Goal: Information Seeking & Learning: Learn about a topic

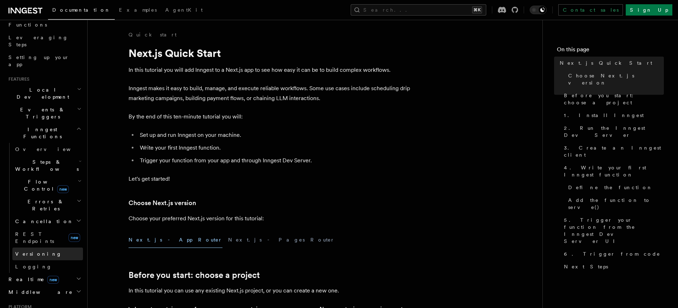
scroll to position [112, 0]
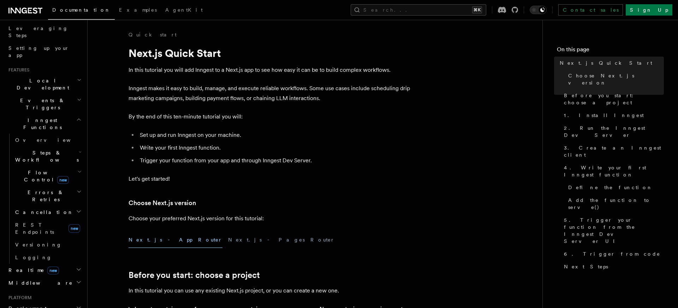
click at [78, 97] on icon "button" at bounding box center [79, 100] width 5 height 6
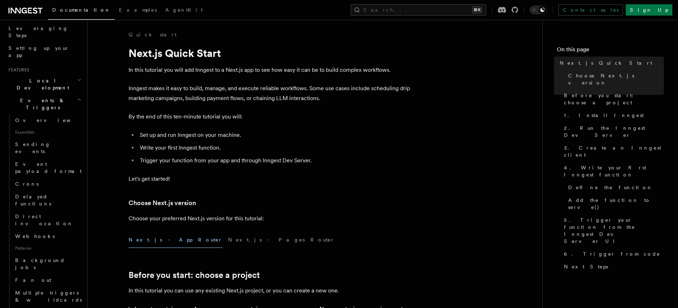
click at [78, 97] on icon "button" at bounding box center [79, 100] width 5 height 6
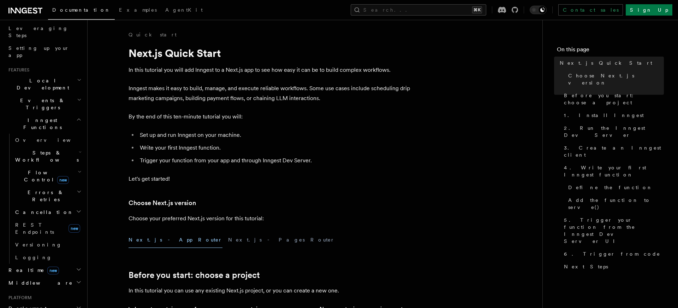
click at [79, 119] on icon "button" at bounding box center [78, 120] width 3 height 2
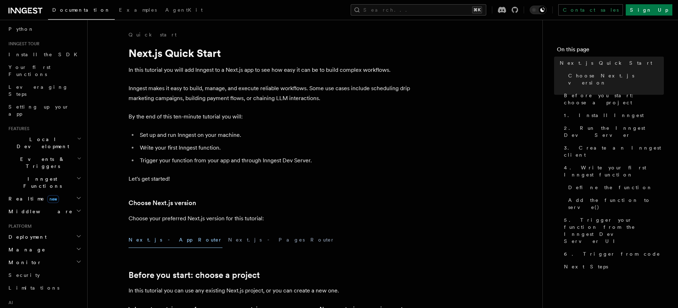
scroll to position [53, 0]
click at [55, 68] on link "Your first Functions" at bounding box center [44, 72] width 77 height 20
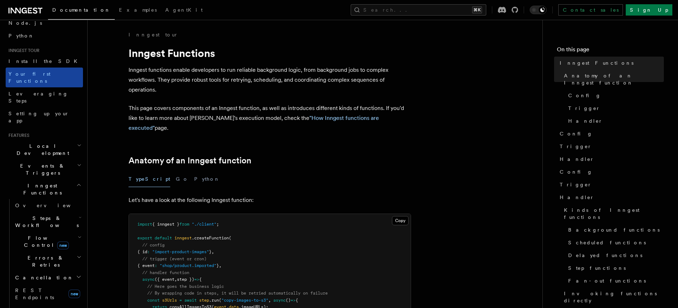
scroll to position [47, 0]
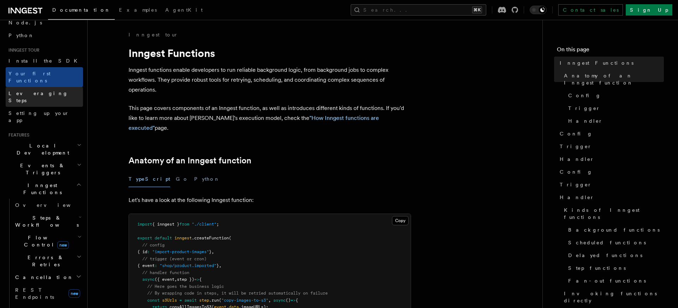
click at [47, 90] on span "Leveraging Steps" at bounding box center [38, 96] width 60 height 13
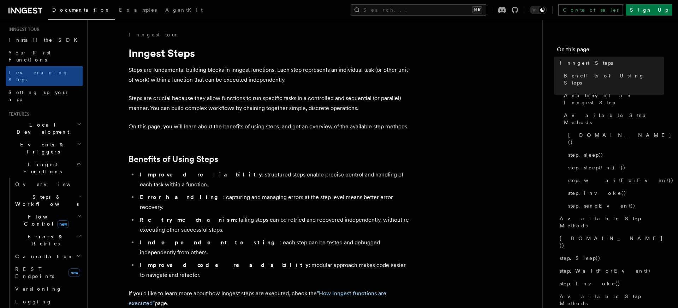
scroll to position [75, 0]
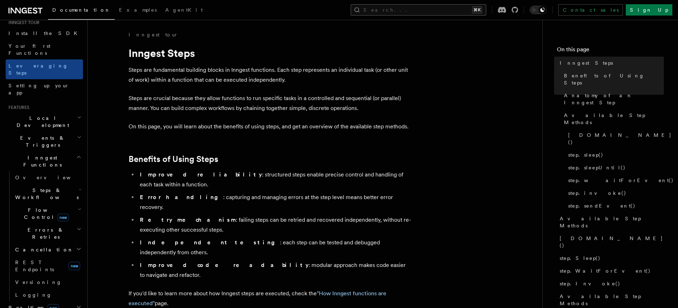
click at [428, 8] on button "Search... ⌘K" at bounding box center [419, 9] width 136 height 11
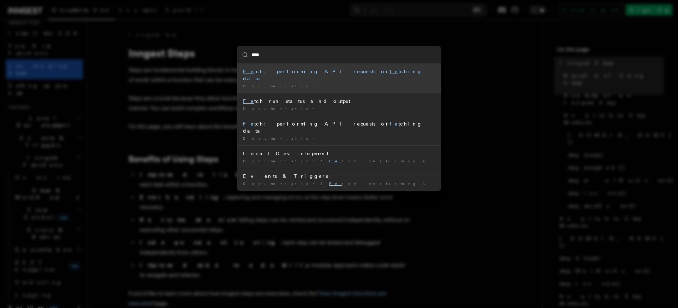
type input "*****"
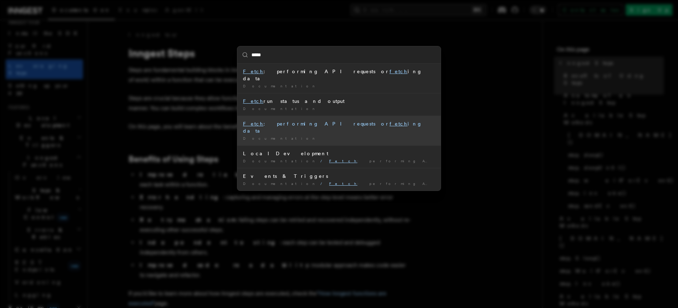
click at [382, 120] on li "Fetch : performing API requests or fetch ing data Documentation /" at bounding box center [338, 130] width 203 height 30
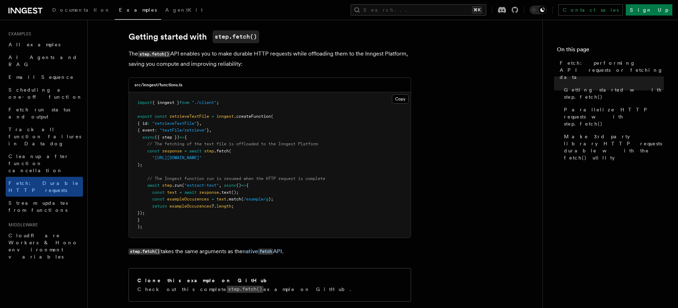
scroll to position [90, 0]
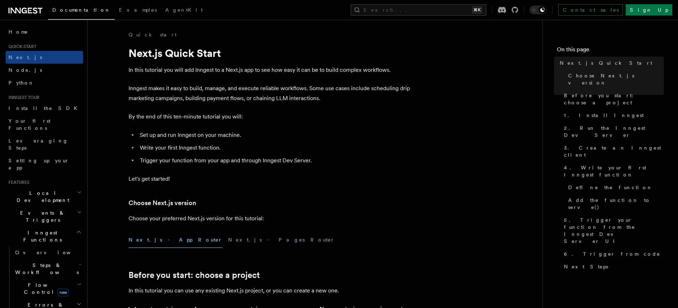
click at [314, 174] on p "Let's get started!" at bounding box center [270, 179] width 282 height 10
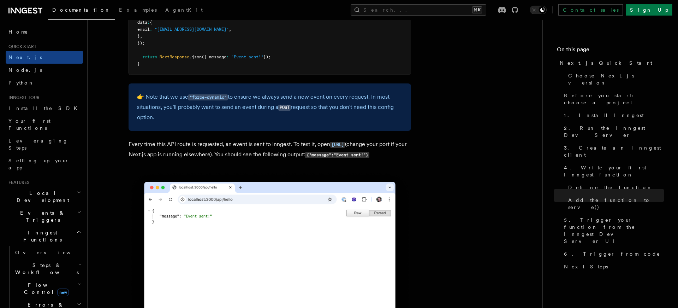
scroll to position [778, 0]
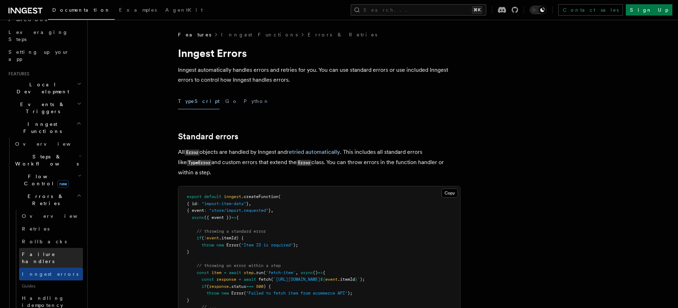
scroll to position [112, 0]
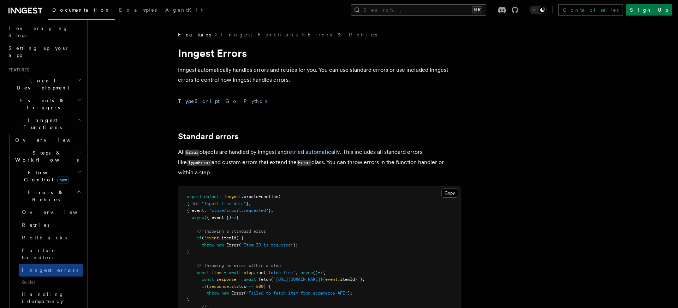
click at [441, 5] on button "Search... ⌘K" at bounding box center [419, 9] width 136 height 11
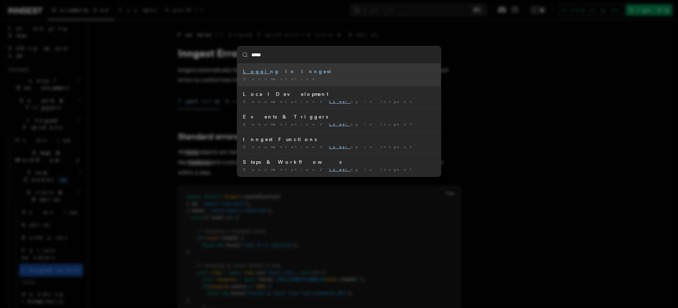
type input "******"
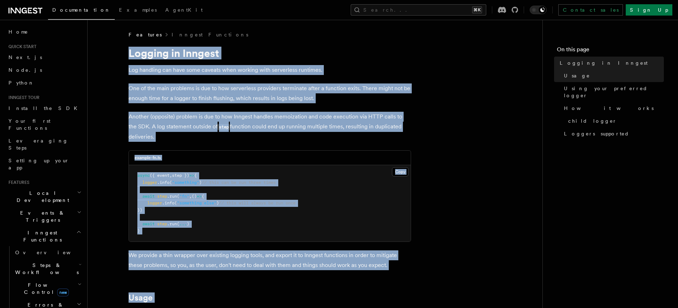
drag, startPoint x: 245, startPoint y: 172, endPoint x: 123, endPoint y: 53, distance: 170.8
copy article "Logging in Inngest Log handling can have some caveats when working with serverl…"
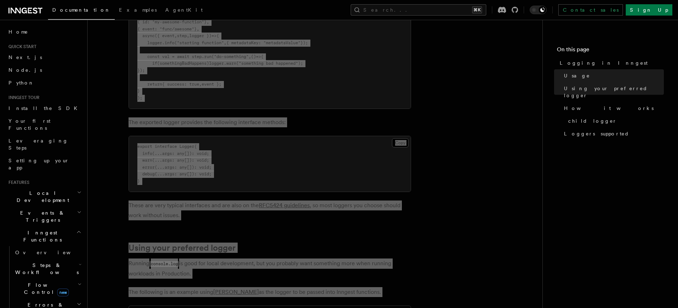
scroll to position [446, 0]
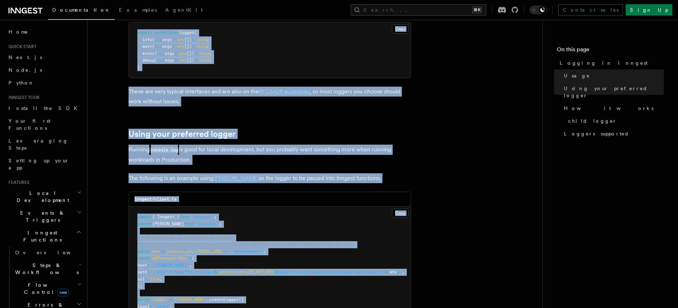
click at [289, 214] on pre "import { Inngest } from "inngest" ; import winston from "winston" ; /// Assumin…" at bounding box center [270, 309] width 282 height 207
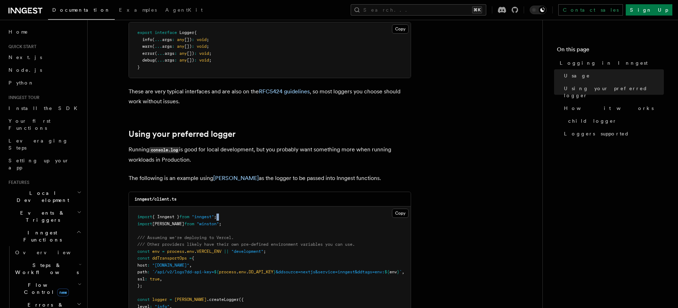
click at [289, 214] on pre "import { Inngest } from "inngest" ; import winston from "winston" ; /// Assumin…" at bounding box center [270, 309] width 282 height 207
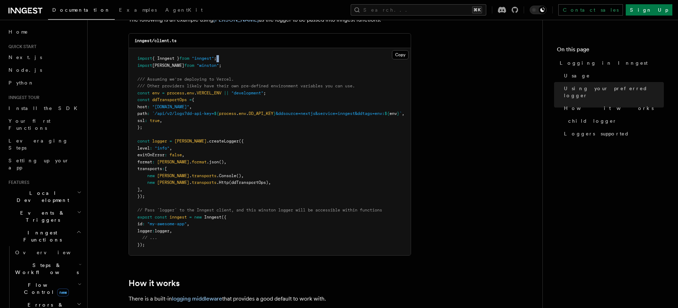
scroll to position [608, 0]
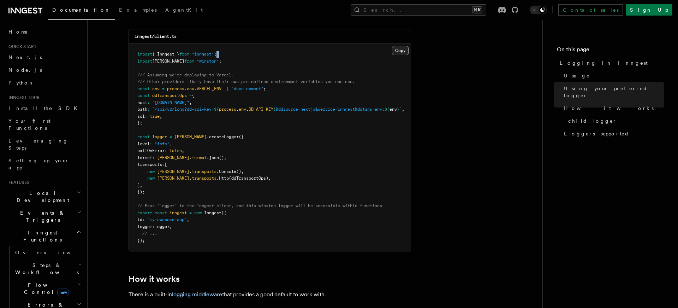
click at [395, 53] on button "Copy Copied" at bounding box center [400, 50] width 17 height 9
click at [582, 117] on span "child logger" at bounding box center [592, 120] width 49 height 7
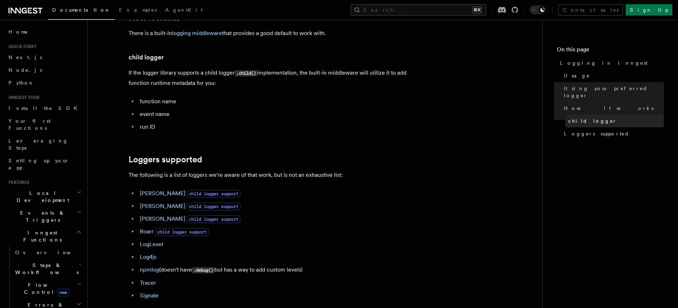
scroll to position [888, 0]
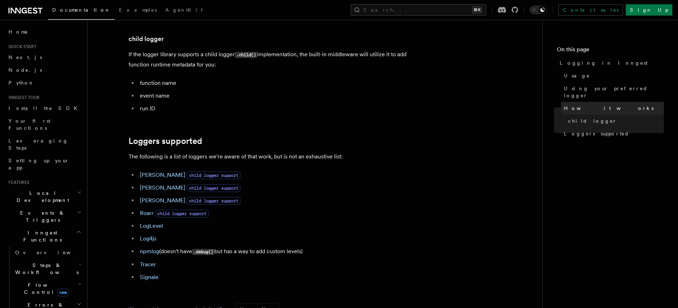
click at [584, 105] on span "How it works" at bounding box center [609, 108] width 90 height 7
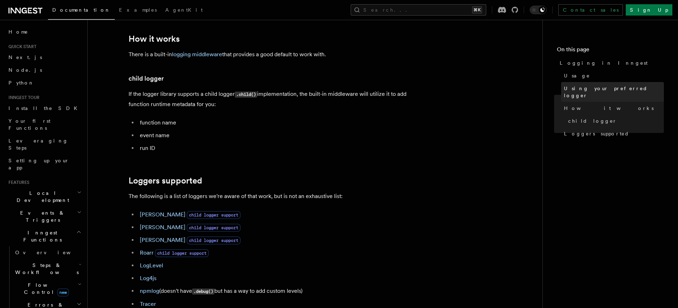
click at [587, 91] on span "Using your preferred logger" at bounding box center [614, 92] width 100 height 14
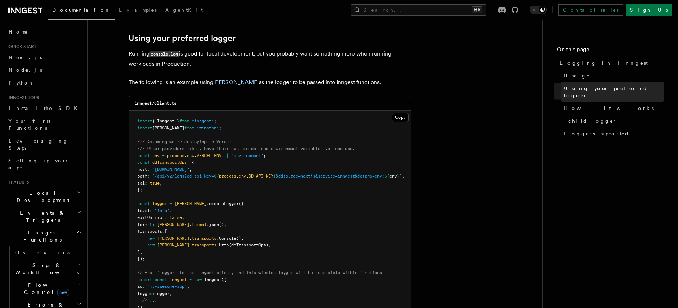
scroll to position [541, 0]
click at [403, 119] on button "Copy Copied" at bounding box center [400, 117] width 17 height 9
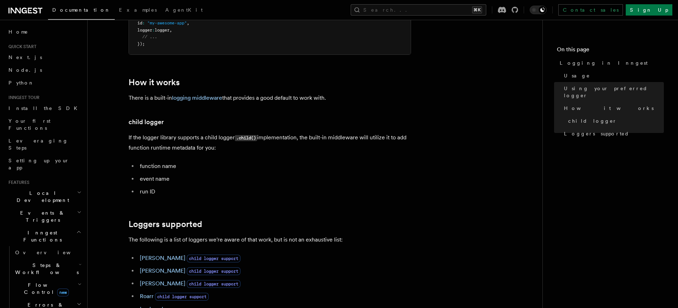
scroll to position [806, 0]
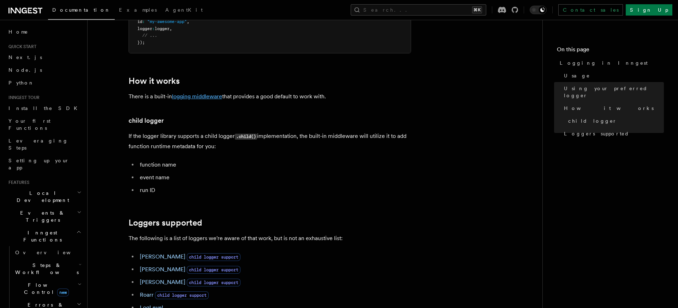
click at [210, 97] on link "logging middleware" at bounding box center [197, 96] width 50 height 7
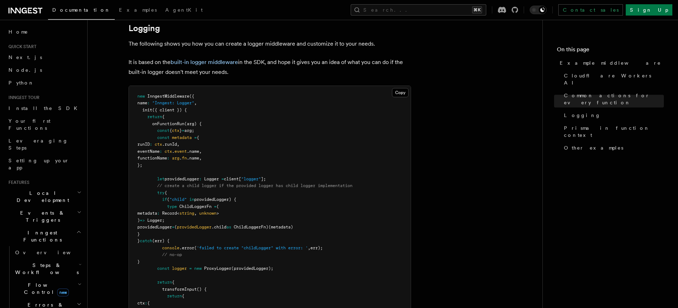
scroll to position [1372, 0]
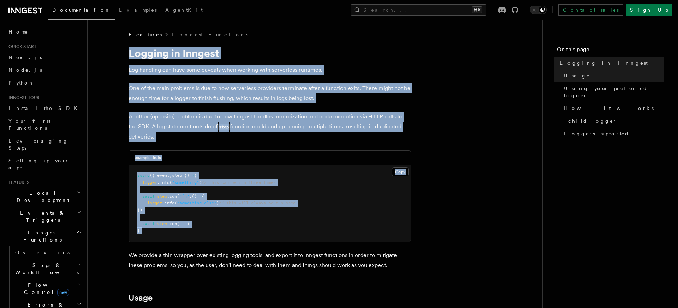
drag, startPoint x: 205, startPoint y: 215, endPoint x: 122, endPoint y: 56, distance: 178.9
copy article "Logging in Inngest Log handling can have some caveats when working with serverl…"
